Goal: Check status: Check status

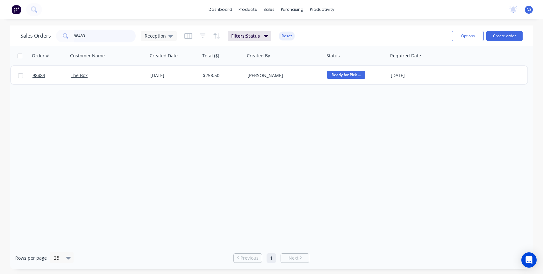
click at [105, 35] on input "98483" at bounding box center [105, 36] width 62 height 13
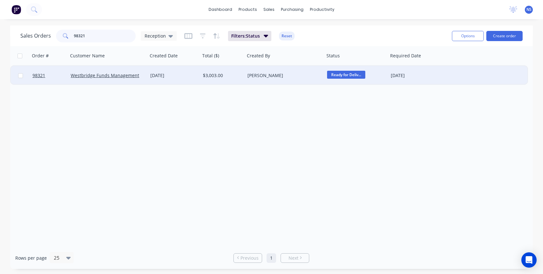
type input "98321"
click at [287, 76] on div "[PERSON_NAME]" at bounding box center [283, 75] width 71 height 6
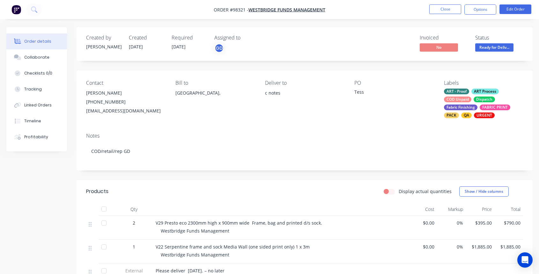
click at [470, 101] on div "COD Unpaid" at bounding box center [457, 100] width 27 height 6
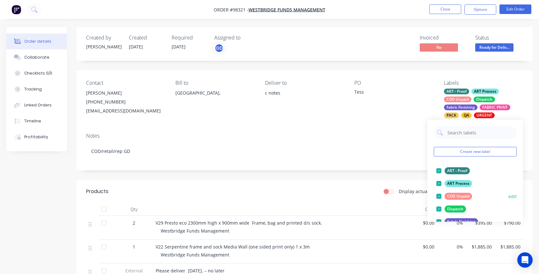
click at [439, 197] on div at bounding box center [438, 196] width 13 height 13
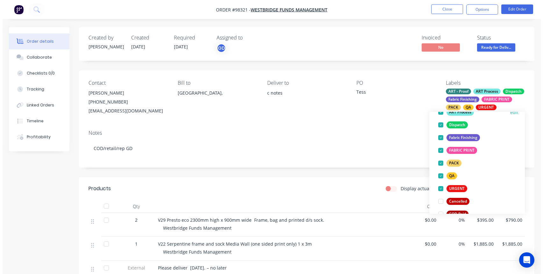
scroll to position [66, 0]
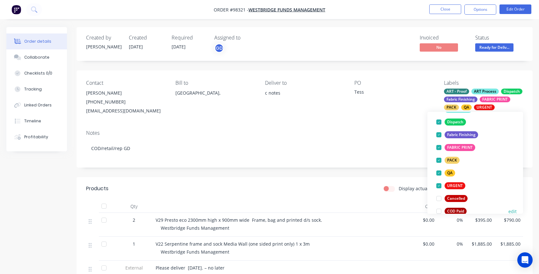
click at [438, 211] on div at bounding box center [438, 211] width 13 height 13
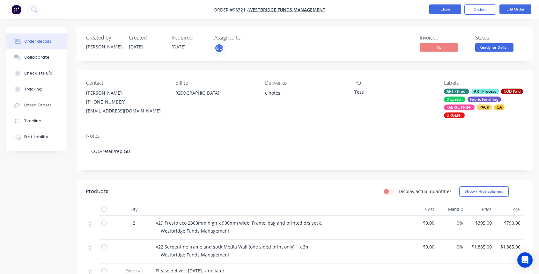
click at [447, 10] on button "Close" at bounding box center [445, 9] width 32 height 10
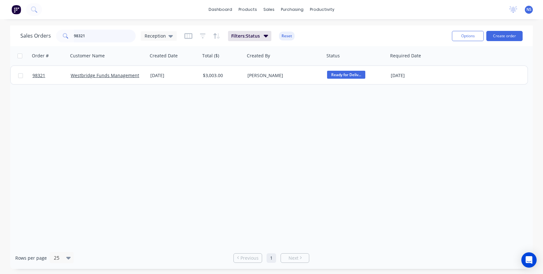
click at [113, 39] on input "98321" at bounding box center [105, 36] width 62 height 13
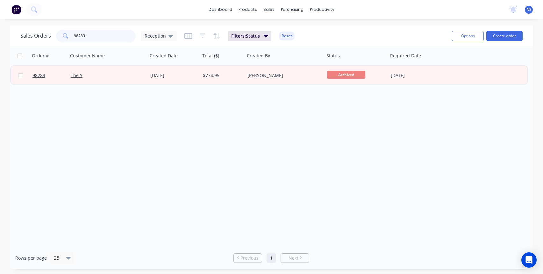
click at [104, 35] on input "98283" at bounding box center [105, 36] width 62 height 13
click at [108, 34] on input "98454" at bounding box center [105, 36] width 62 height 13
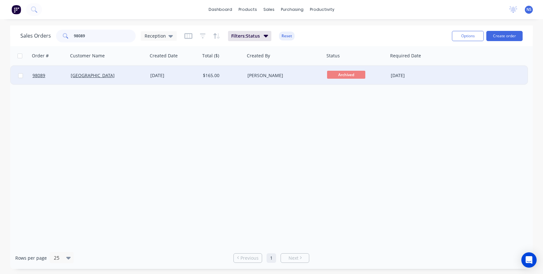
type input "98089"
